Goal: Check status: Check status

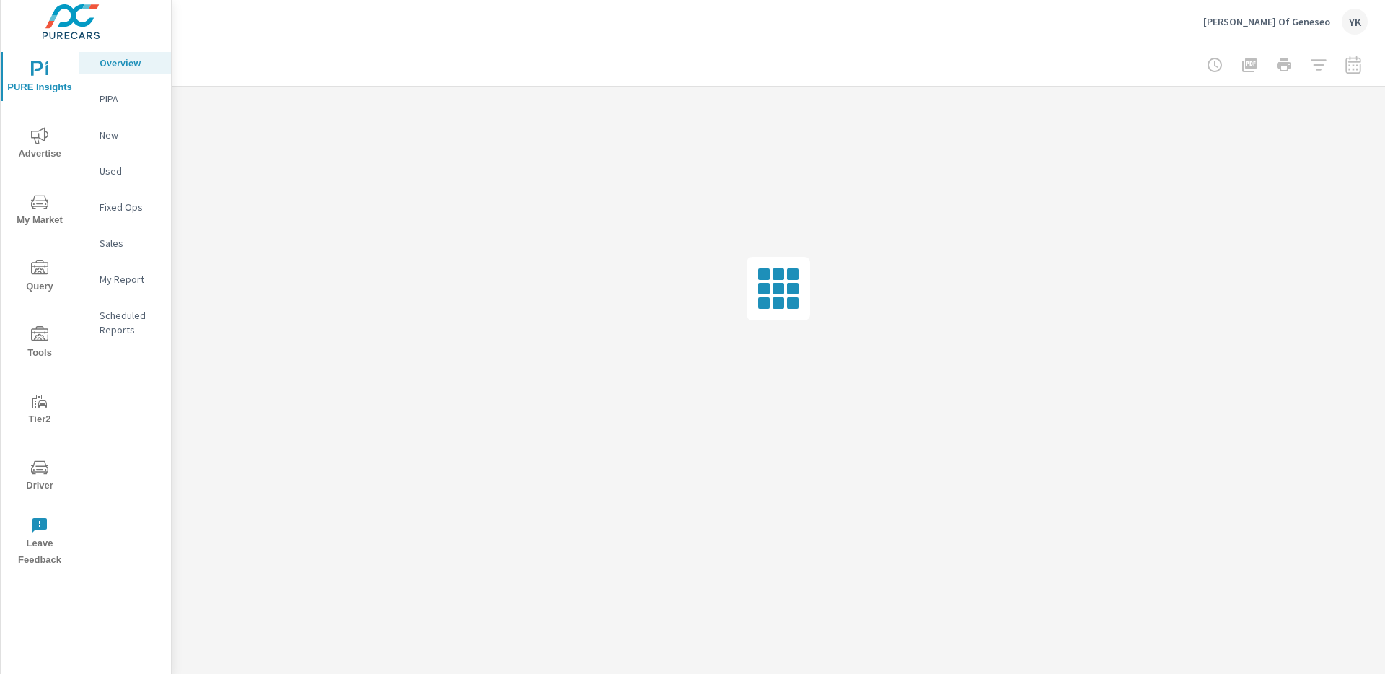
click at [46, 216] on span "My Market" at bounding box center [39, 210] width 69 height 35
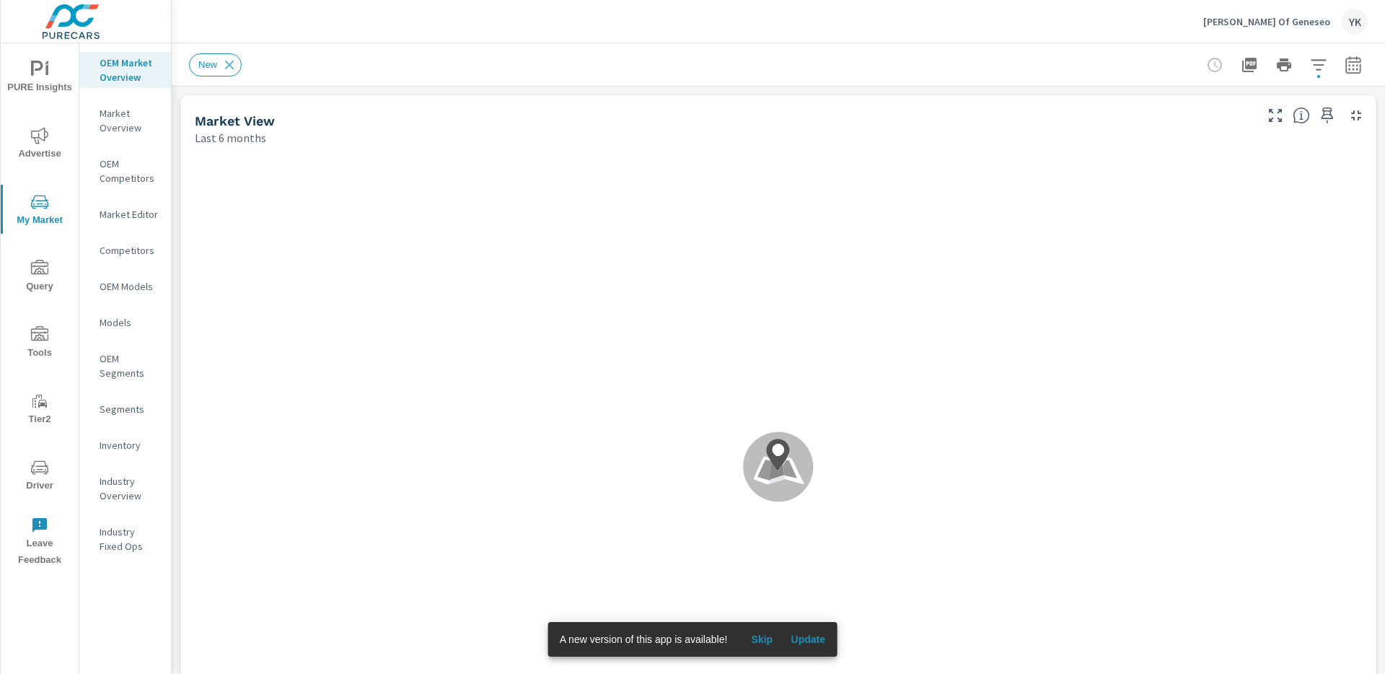
click at [810, 642] on span "Update" at bounding box center [807, 639] width 35 height 13
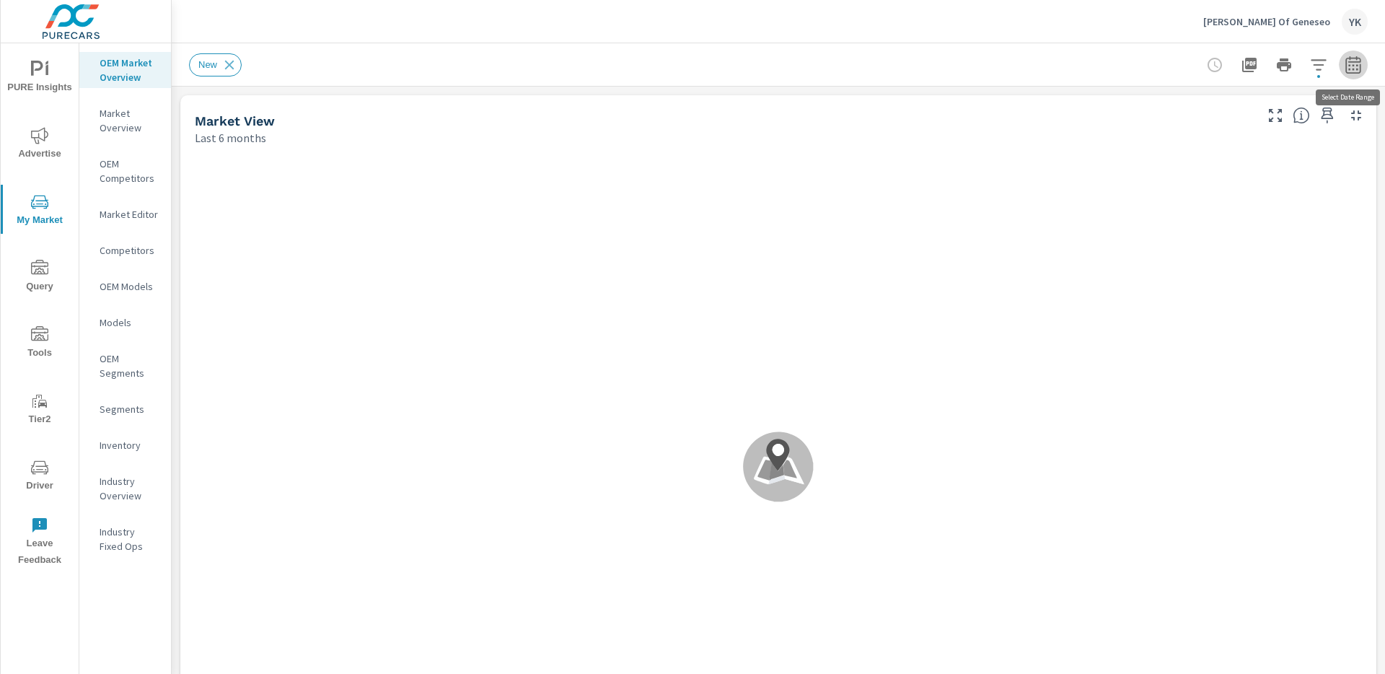
click at [1357, 66] on icon "button" at bounding box center [1352, 64] width 17 height 17
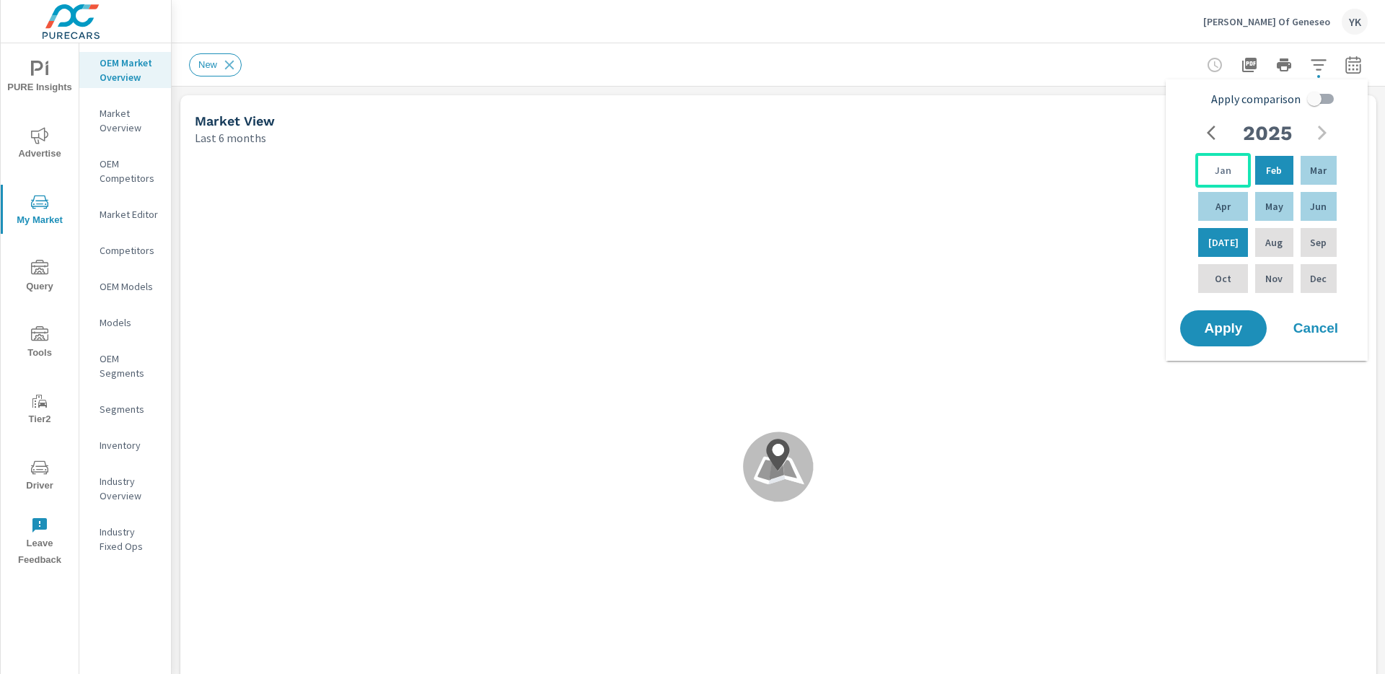
scroll to position [1, 0]
click at [1230, 169] on div "Jan" at bounding box center [1223, 170] width 56 height 35
click at [1298, 210] on div "Jun" at bounding box center [1319, 206] width 42 height 35
click at [1318, 101] on input "Apply comparison" at bounding box center [1314, 98] width 82 height 27
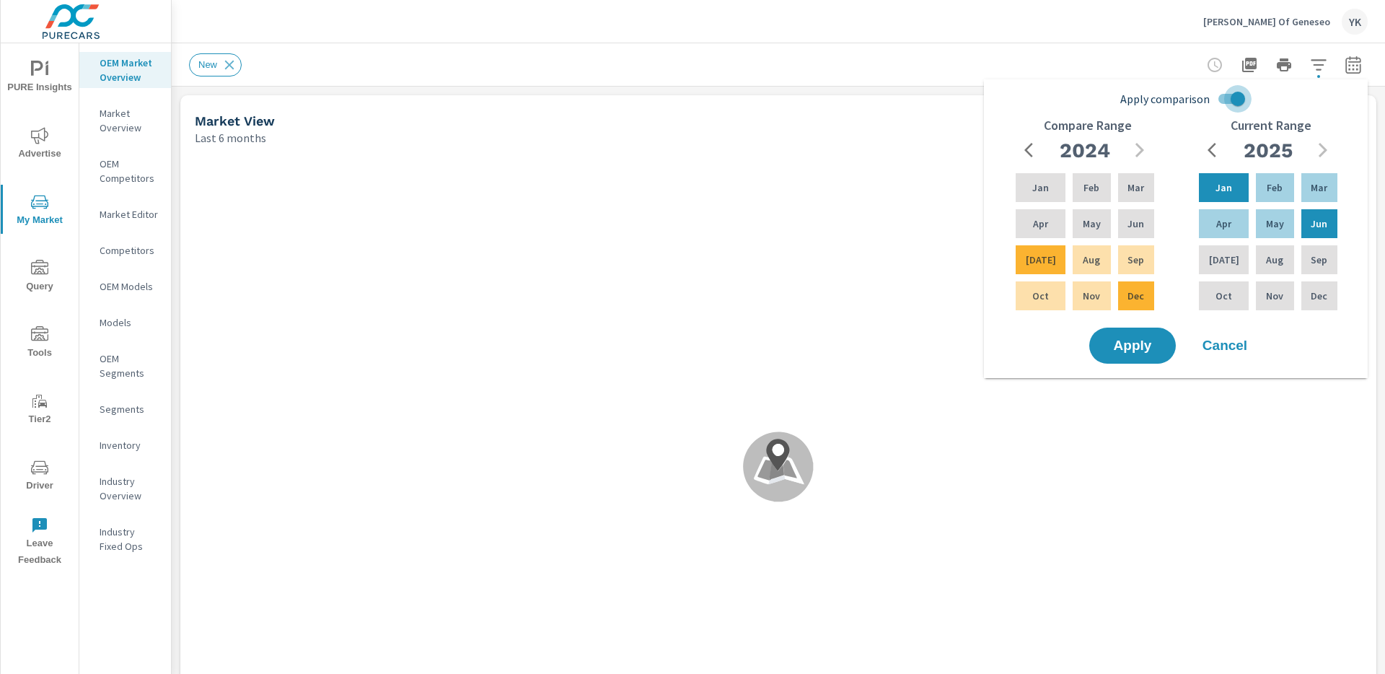
click at [1243, 99] on input "Apply comparison" at bounding box center [1238, 98] width 82 height 27
checkbox input "false"
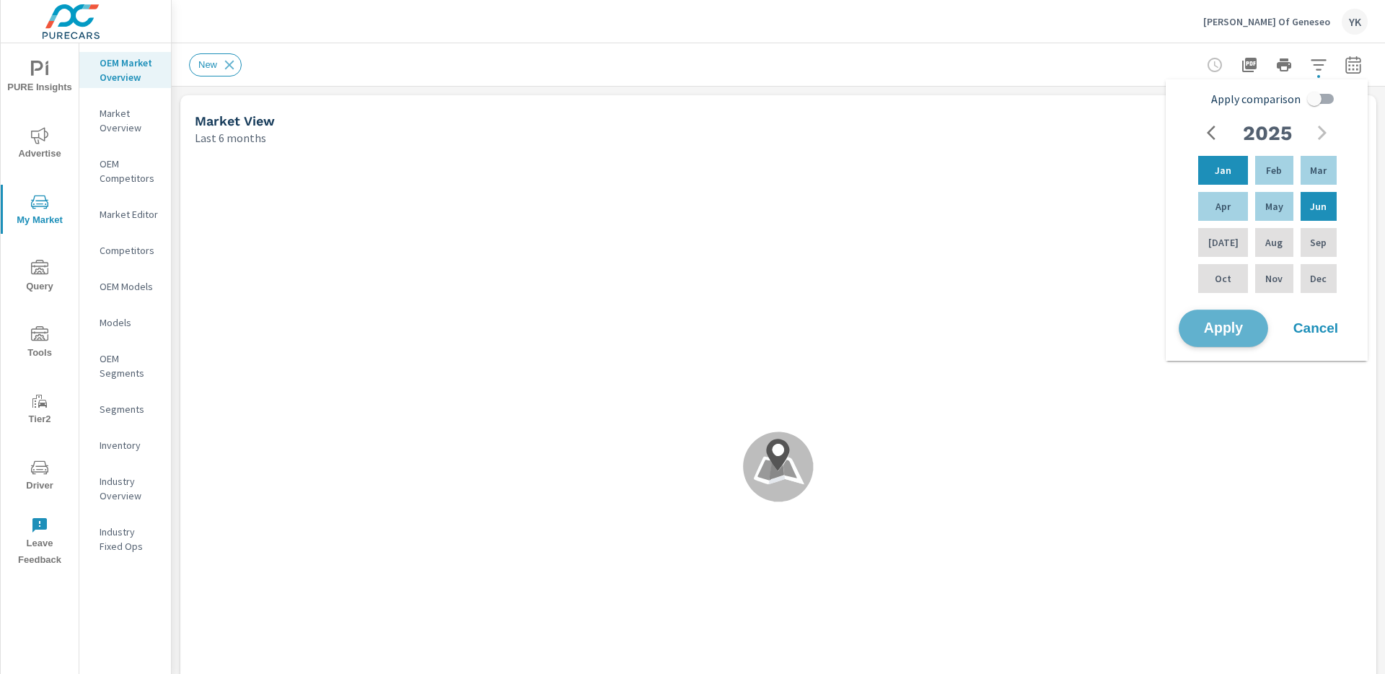
scroll to position [845, 0]
click at [1232, 324] on span "Apply" at bounding box center [1223, 329] width 59 height 14
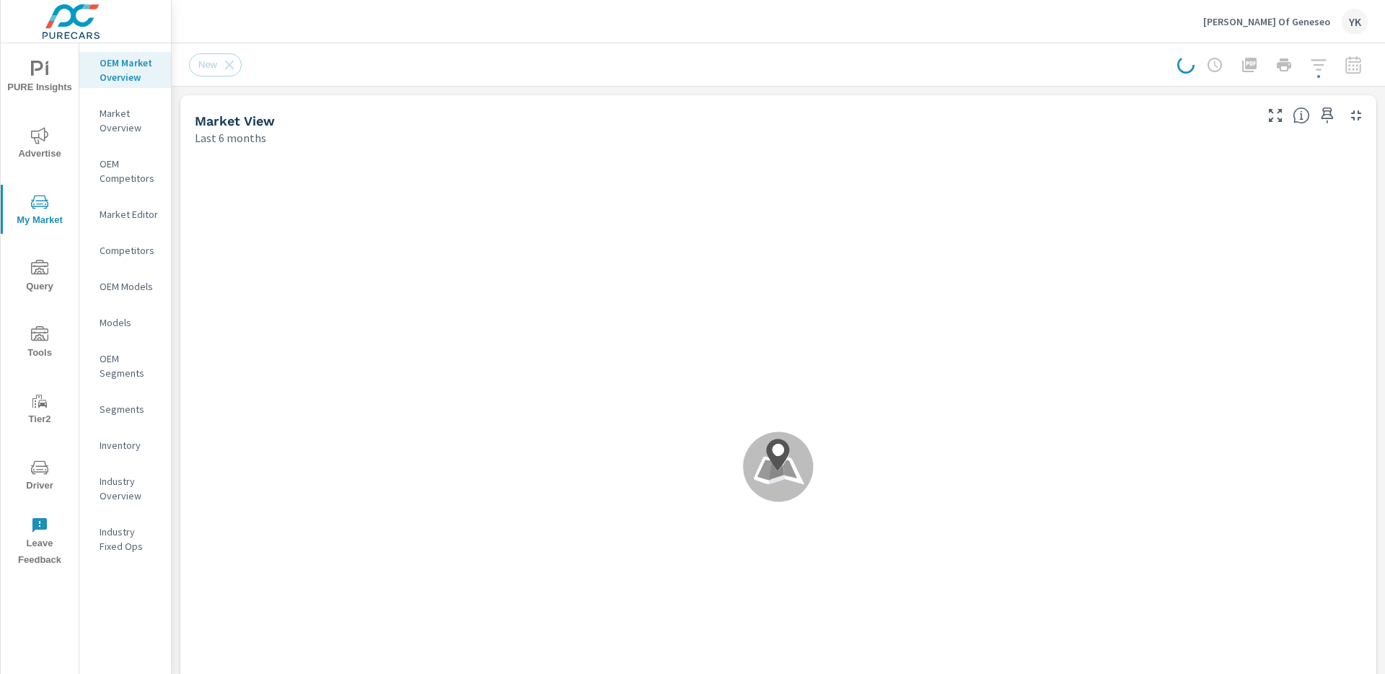
scroll to position [1, 0]
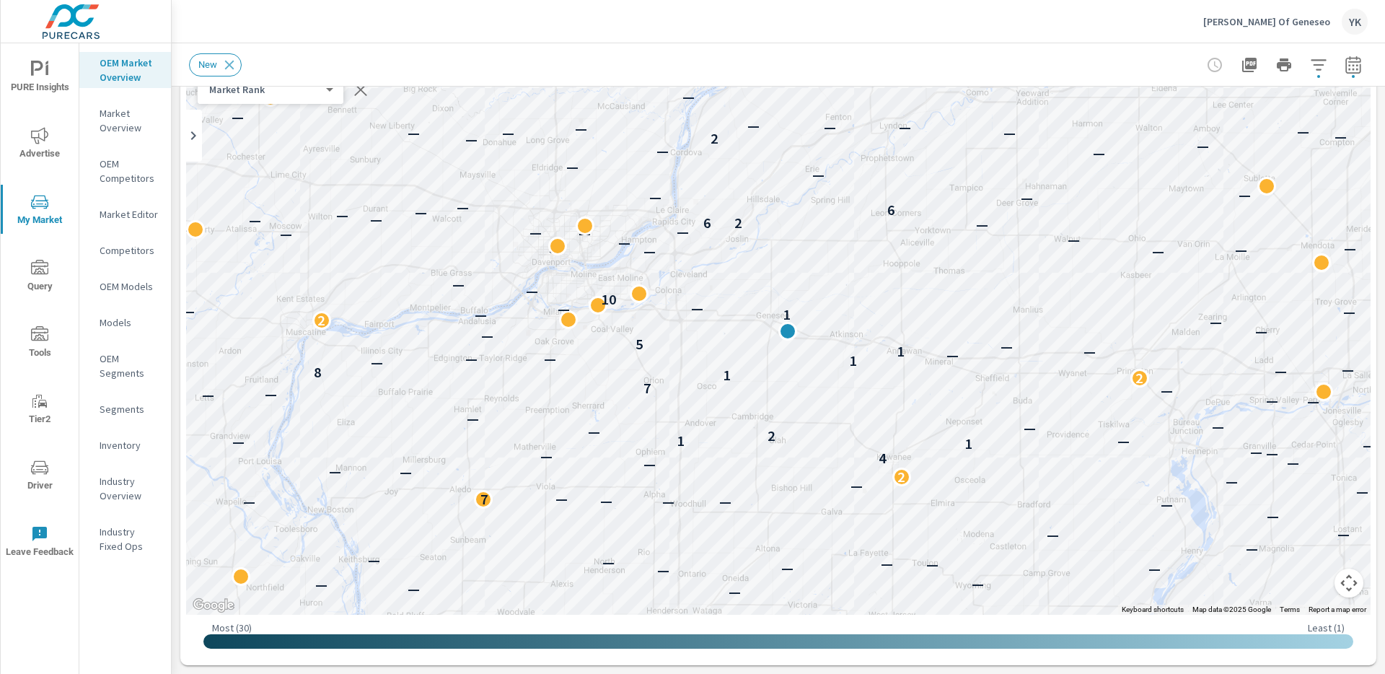
scroll to position [89, 0]
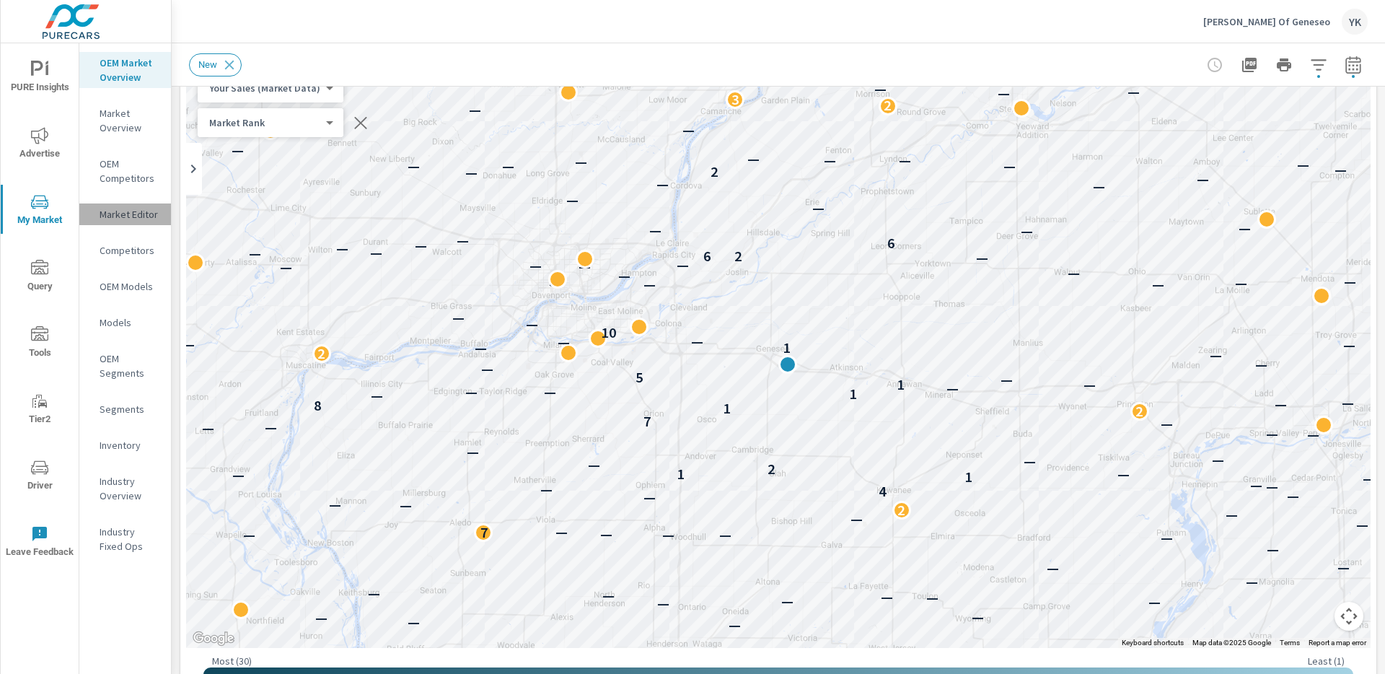
click at [125, 221] on div "Market Editor" at bounding box center [125, 214] width 92 height 22
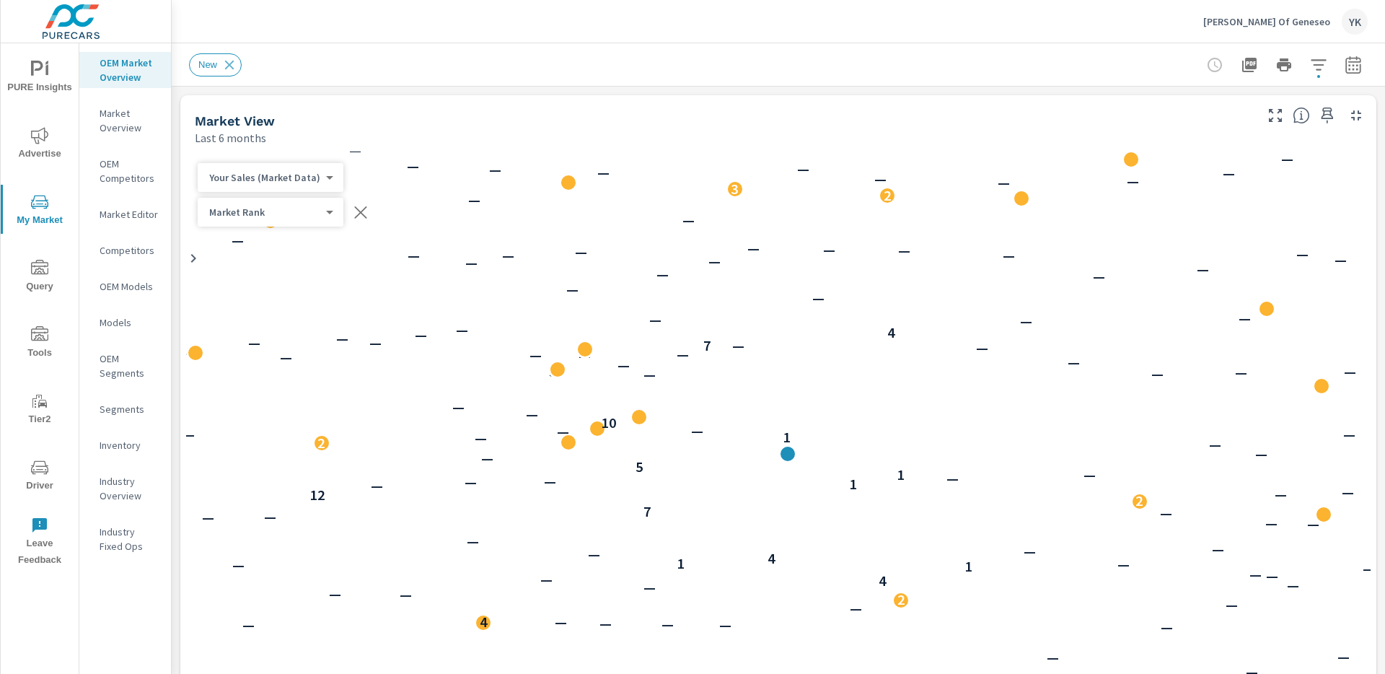
scroll to position [1, 0]
